Goal: Check status: Check status

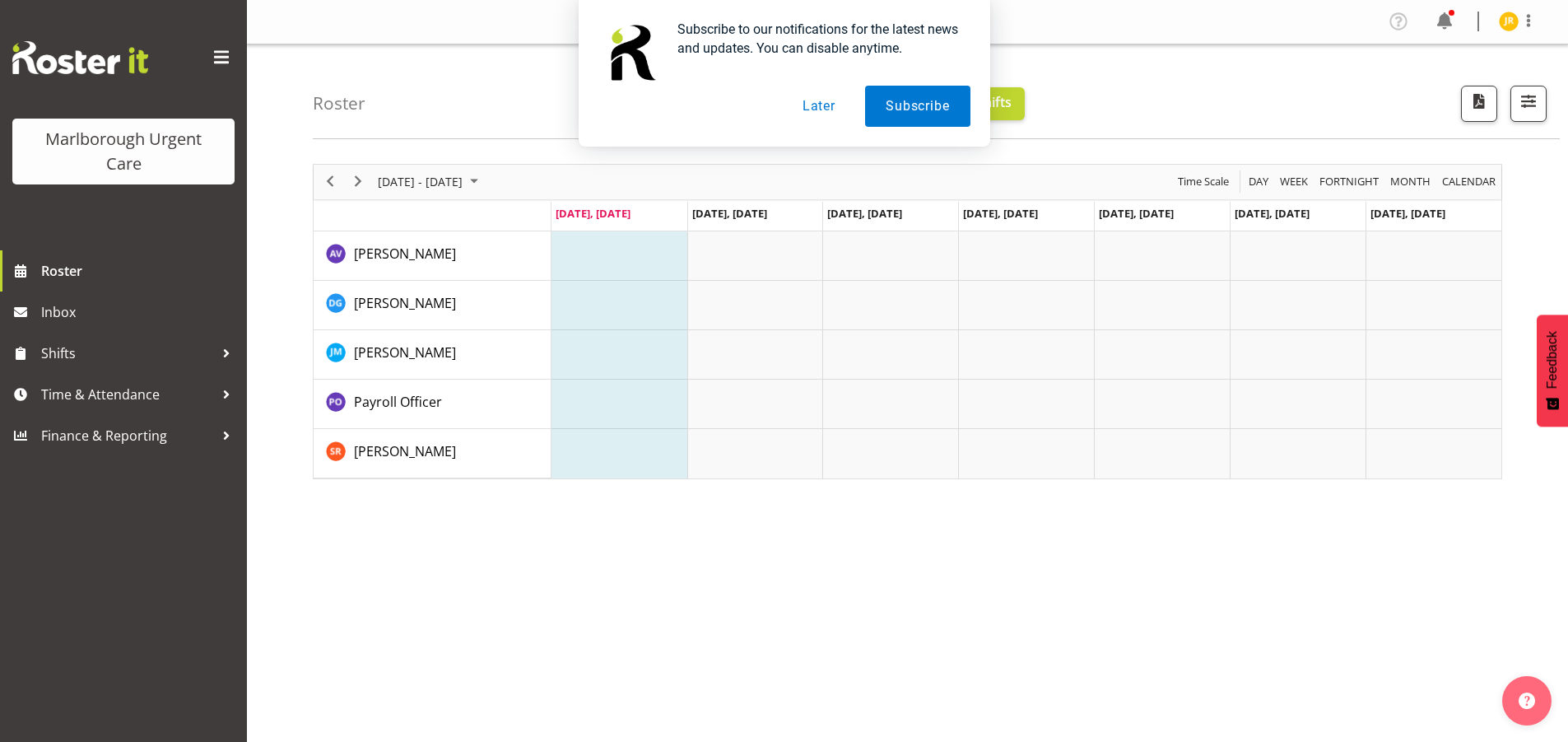
click at [807, 106] on button "Later" at bounding box center [819, 106] width 74 height 41
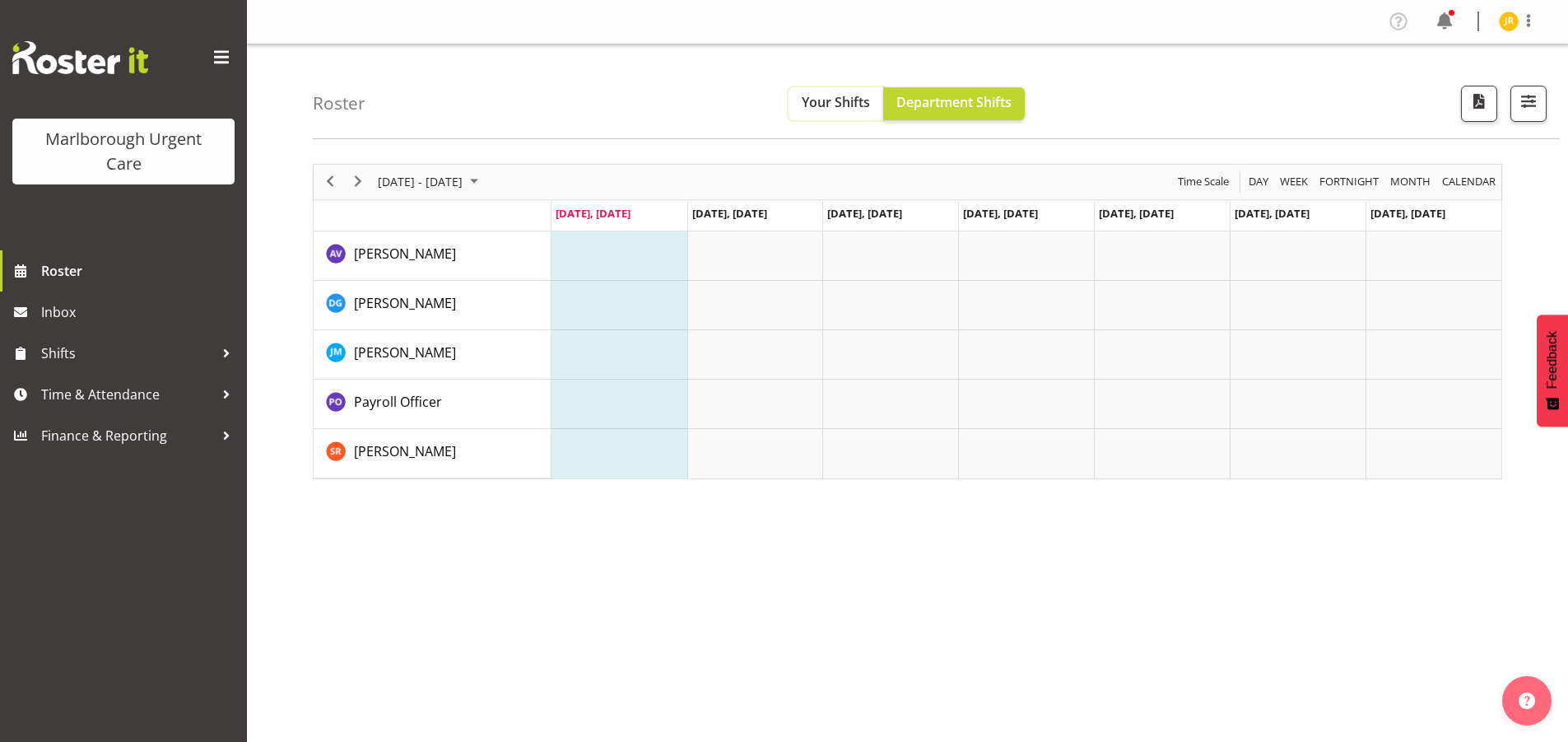
click at [829, 92] on button "Your Shifts" at bounding box center [836, 104] width 95 height 33
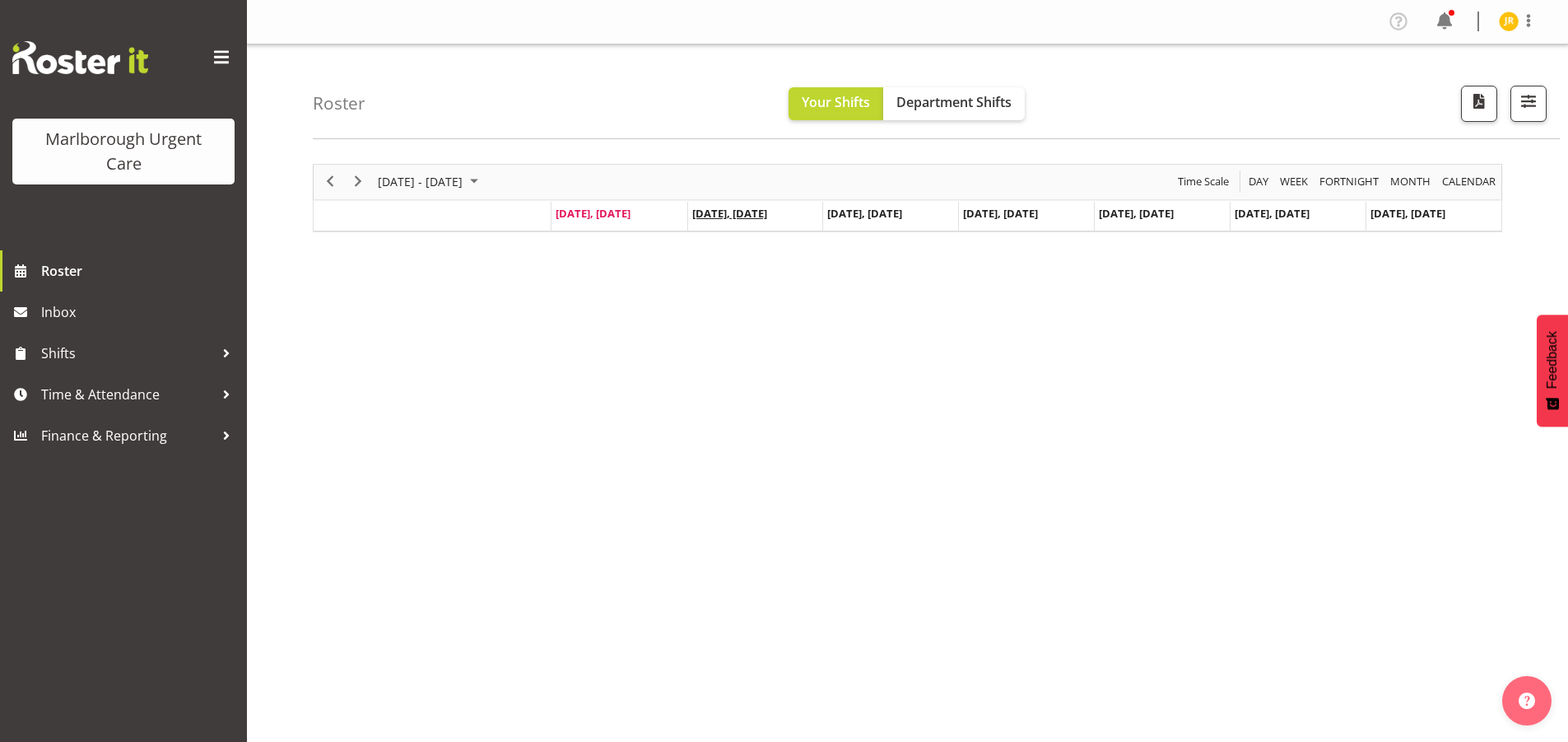
click at [727, 217] on span "[DATE], [DATE]" at bounding box center [730, 214] width 75 height 15
click at [933, 110] on span "Department Shifts" at bounding box center [954, 102] width 115 height 18
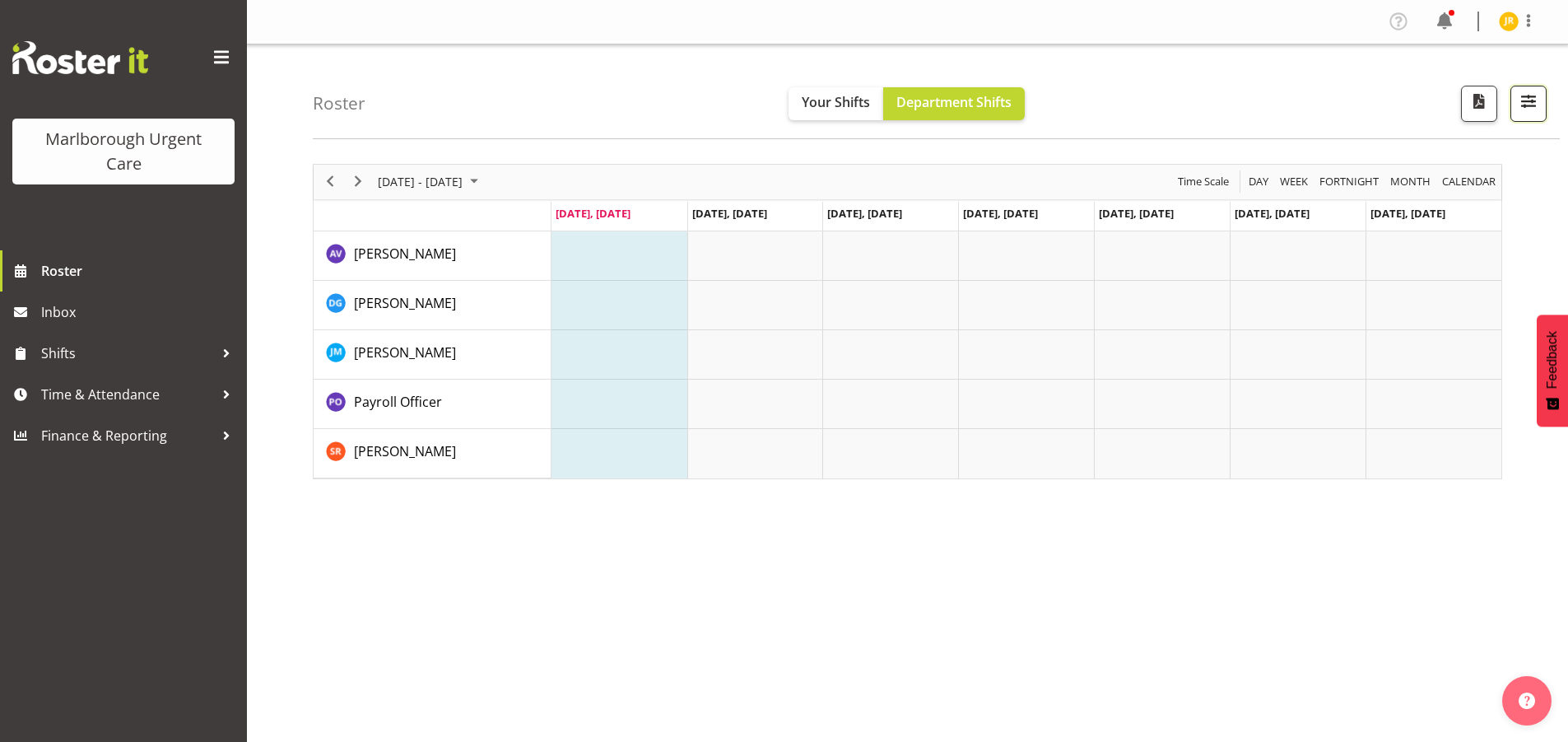
click at [1525, 102] on span "button" at bounding box center [1528, 101] width 21 height 21
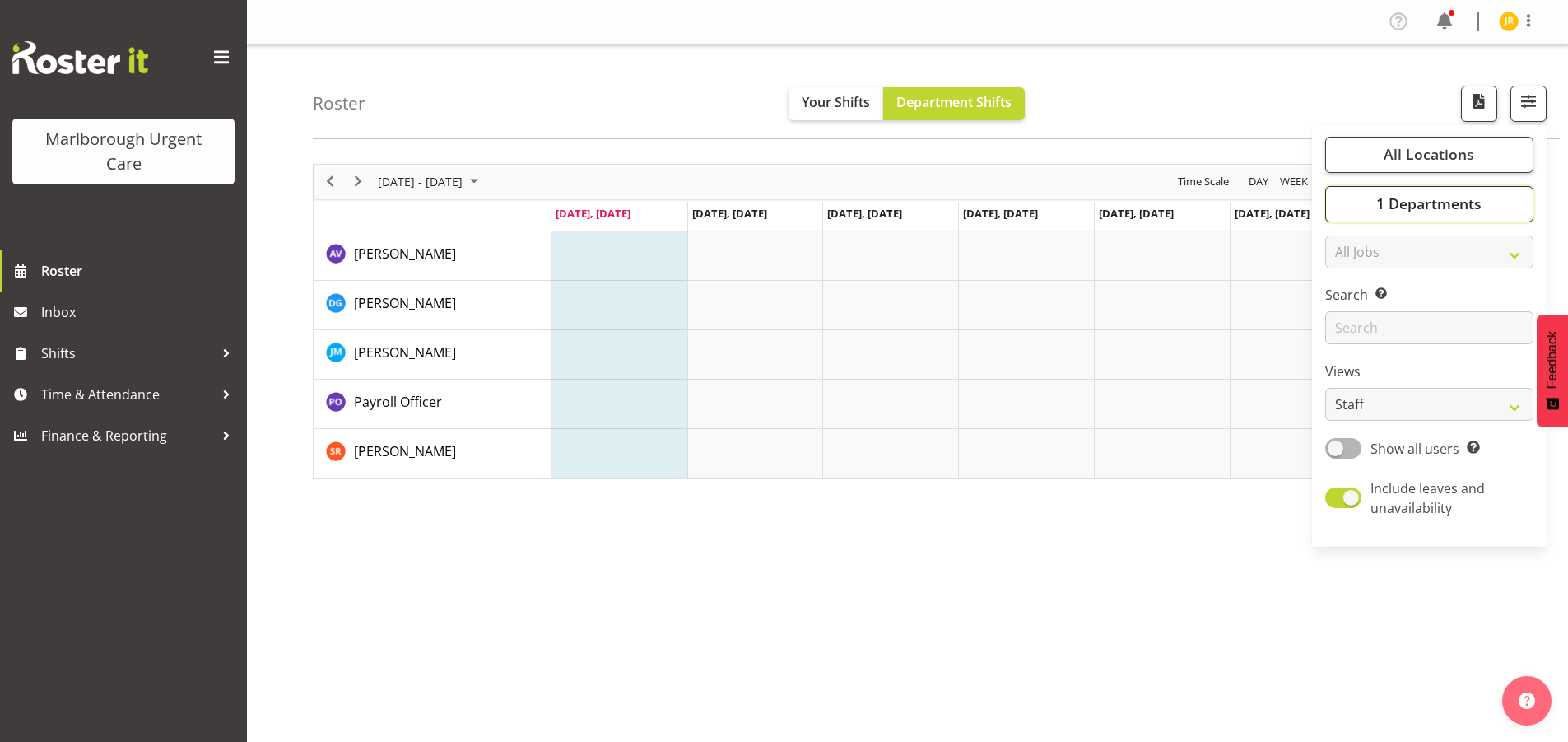
click at [1426, 200] on span "1 Departments" at bounding box center [1429, 204] width 106 height 20
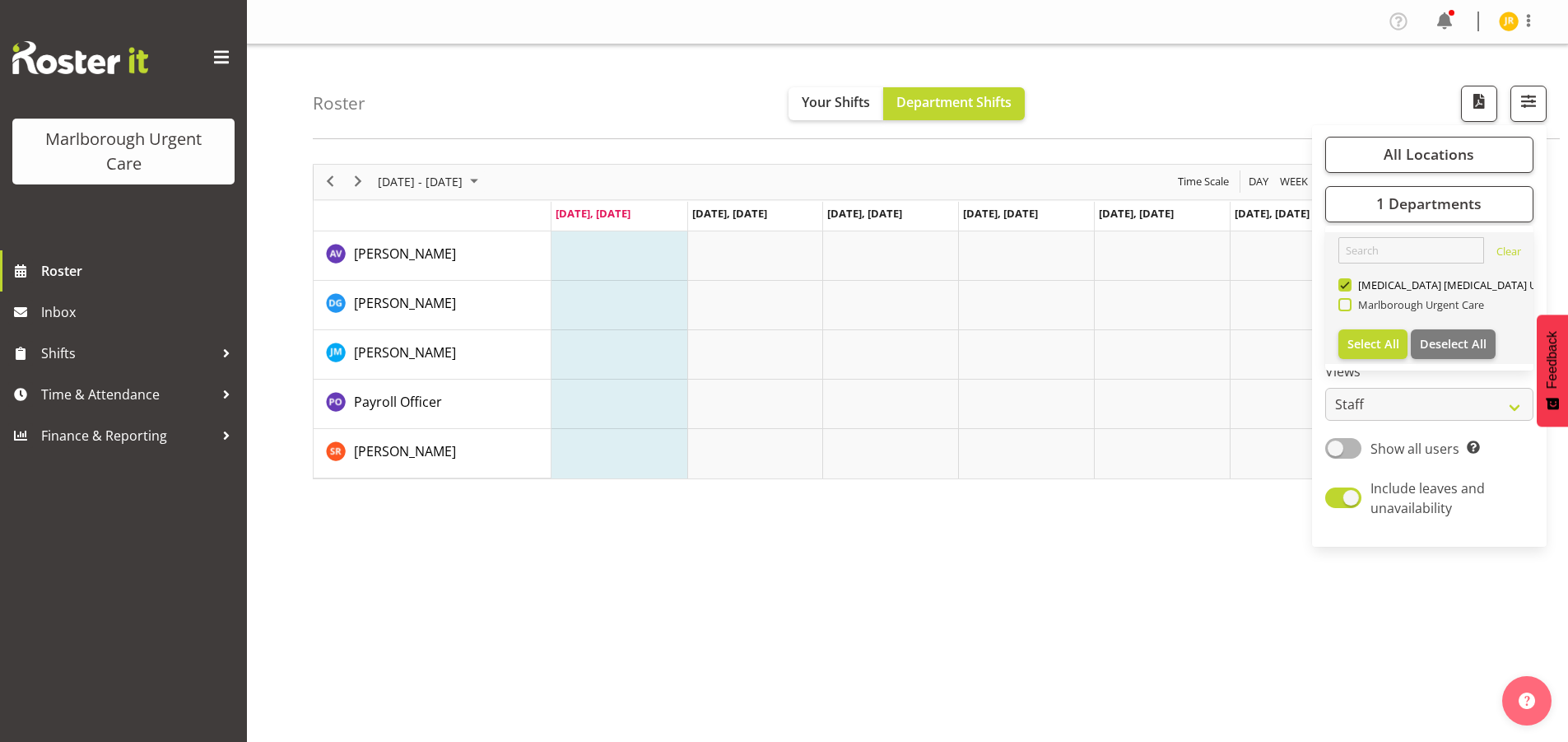
click at [1349, 304] on span at bounding box center [1345, 304] width 13 height 13
click at [1349, 304] on input "Marlborough Urgent Care" at bounding box center [1343, 303] width 11 height 11
checkbox input "true"
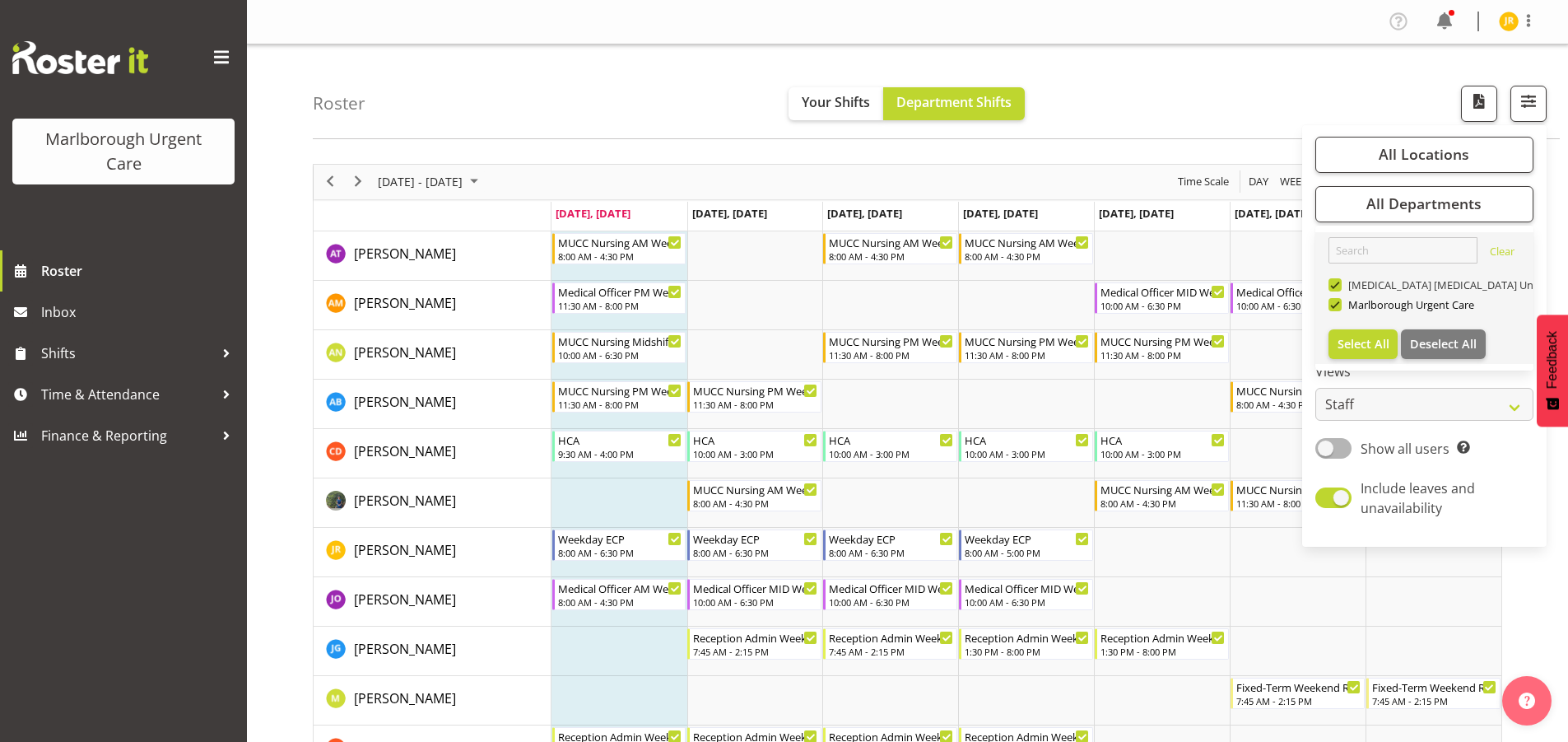
click at [1336, 284] on span at bounding box center [1336, 284] width 13 height 13
click at [1336, 284] on input "[MEDICAL_DATA] [MEDICAL_DATA] Unit" at bounding box center [1334, 284] width 11 height 11
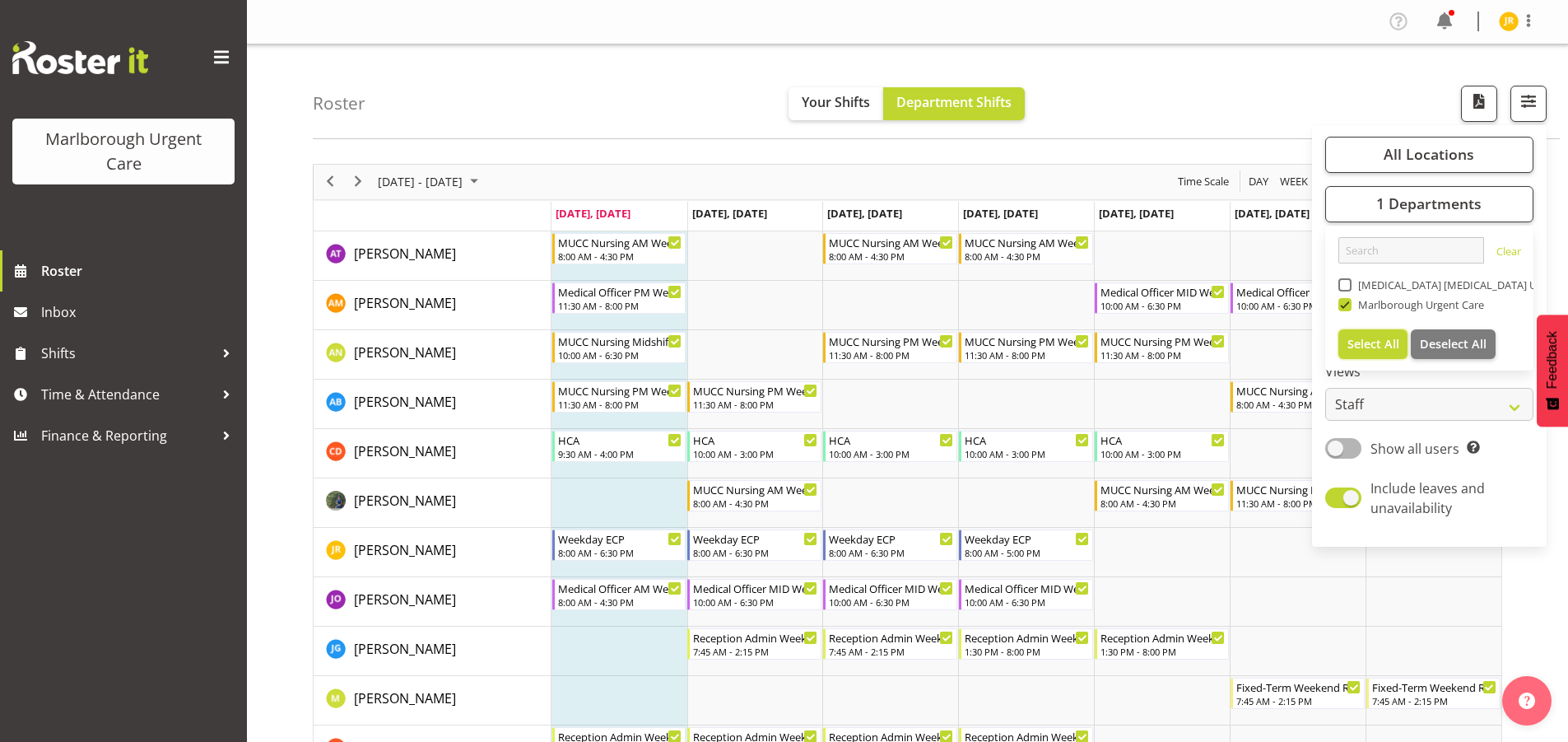
click at [1376, 344] on span "Select All" at bounding box center [1373, 343] width 52 height 16
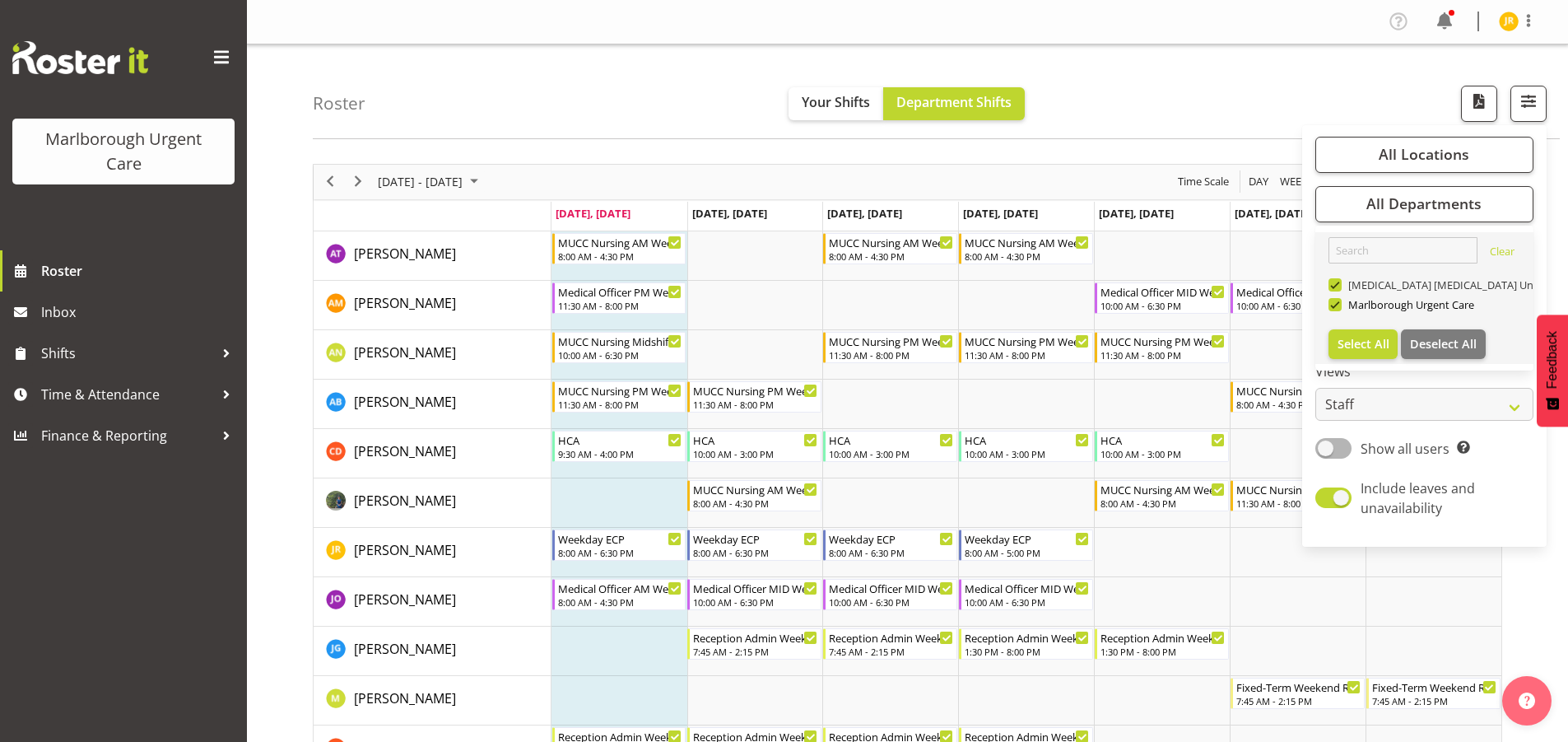
click at [1332, 281] on span at bounding box center [1336, 284] width 13 height 13
click at [1332, 281] on input "[MEDICAL_DATA] [MEDICAL_DATA] Unit" at bounding box center [1334, 284] width 11 height 11
checkbox input "false"
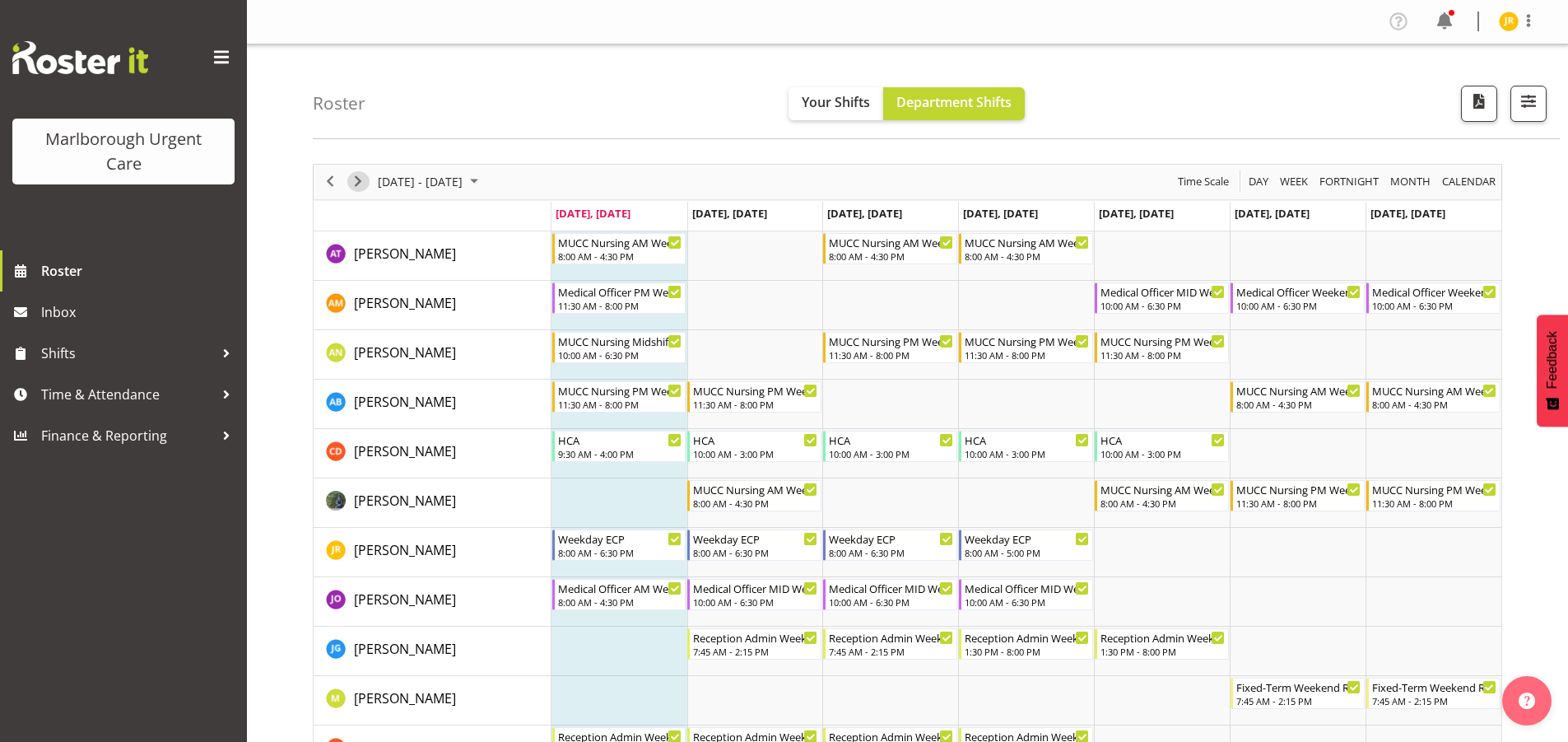
click at [359, 181] on span "Next" at bounding box center [358, 181] width 20 height 21
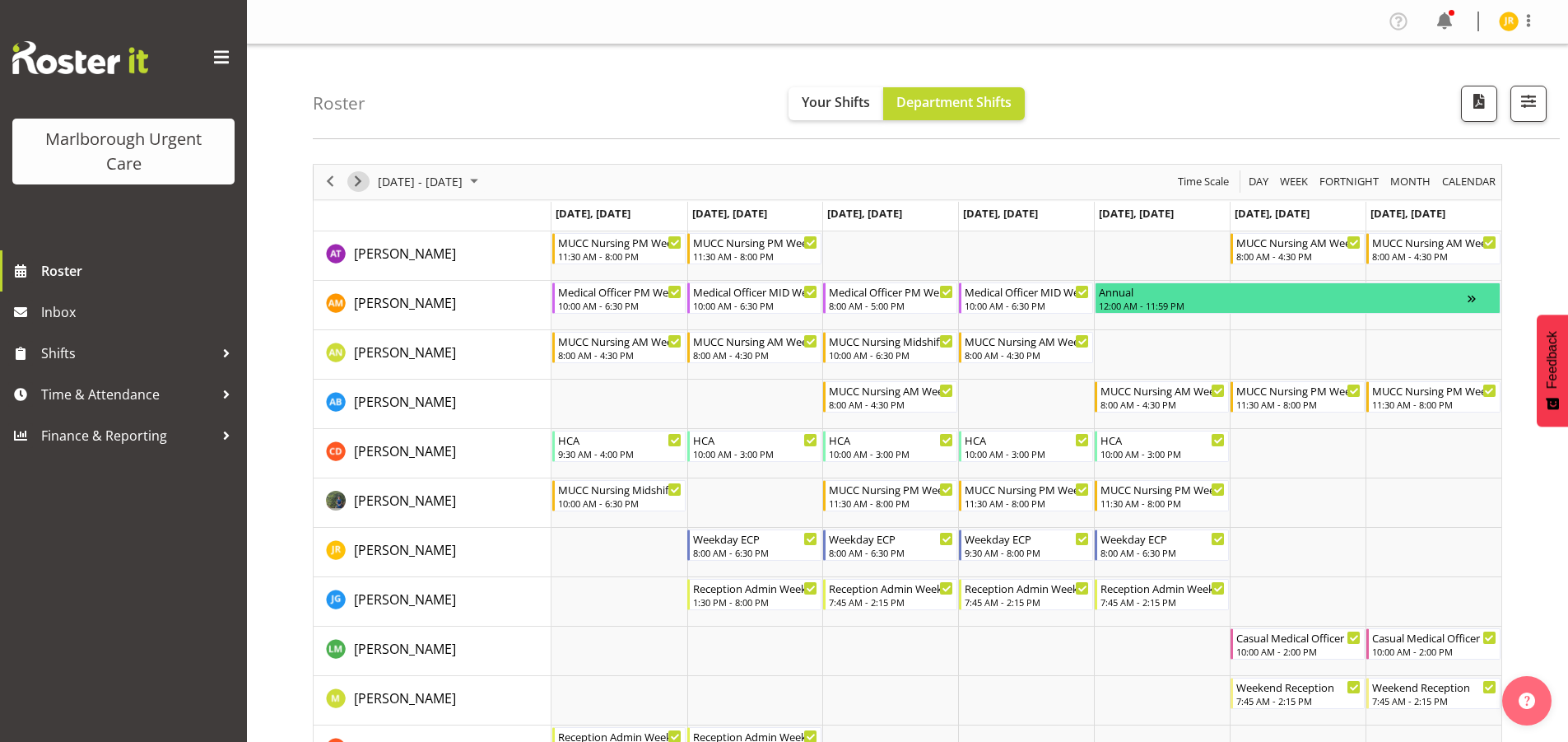
click at [358, 179] on span "Next" at bounding box center [358, 181] width 20 height 21
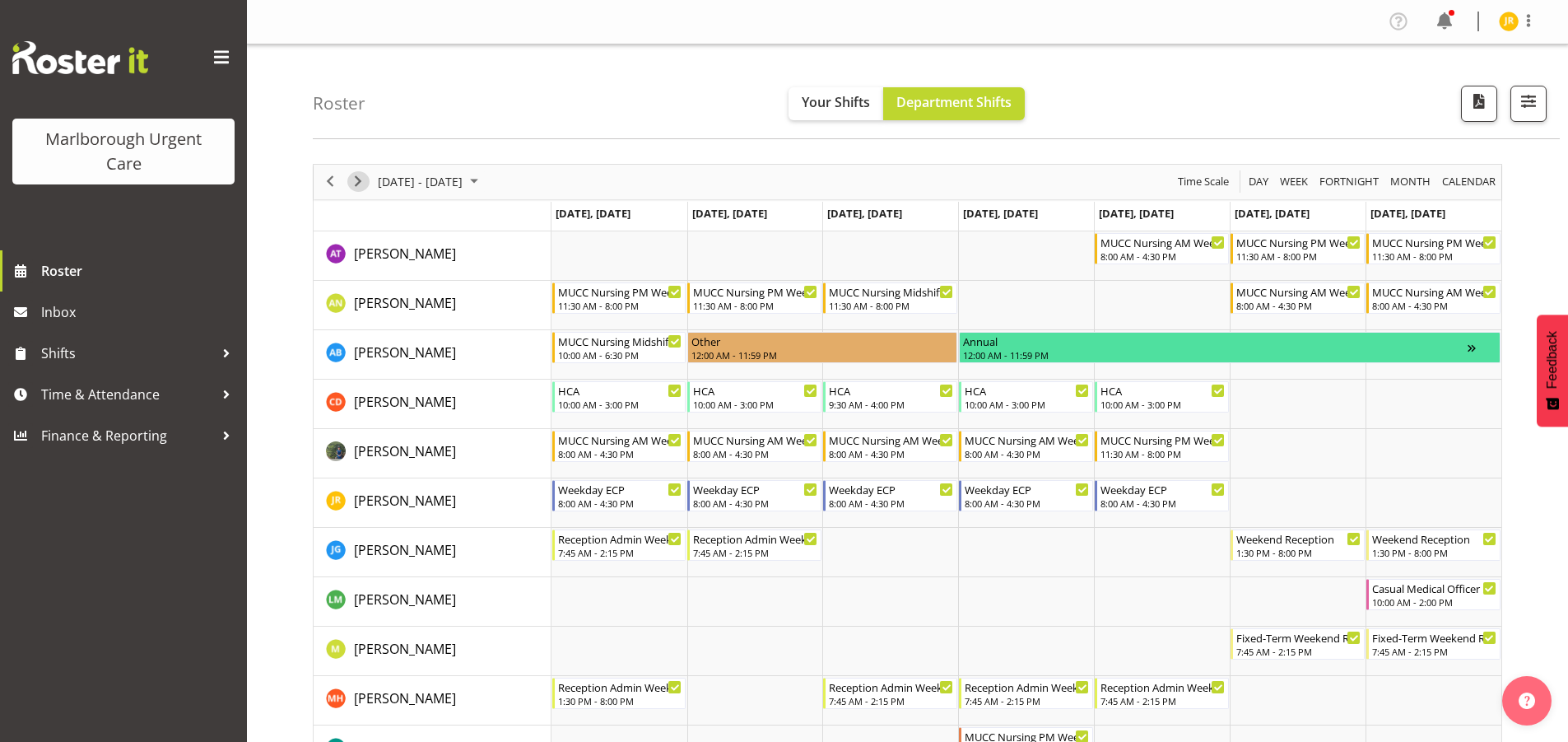
click at [361, 185] on span "Next" at bounding box center [358, 181] width 20 height 21
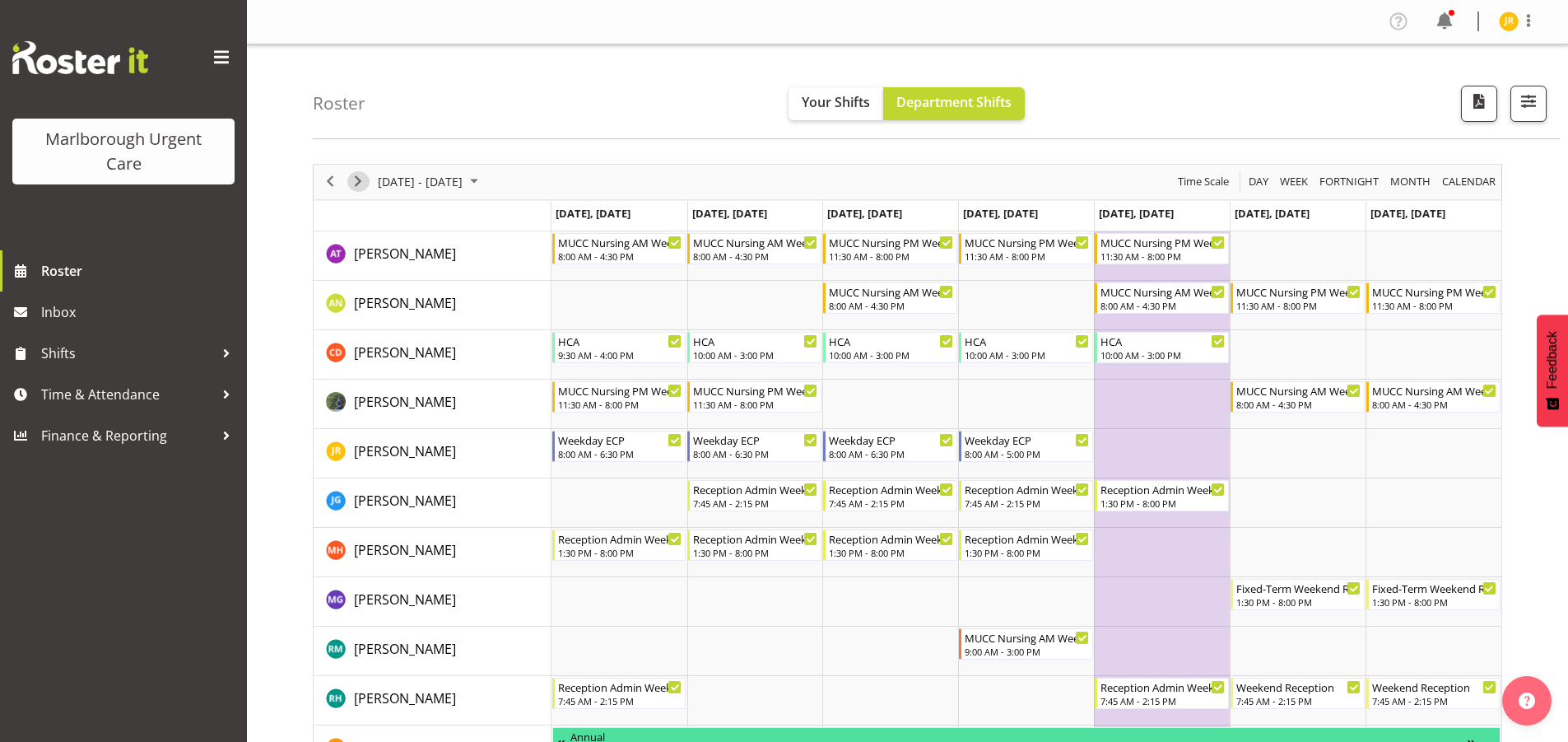
click at [361, 185] on span "Next" at bounding box center [358, 181] width 20 height 21
